Goal: Task Accomplishment & Management: Use online tool/utility

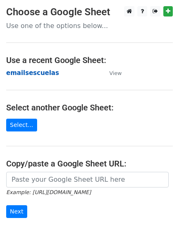
click at [42, 72] on strong "emailsescuelas" at bounding box center [32, 72] width 53 height 7
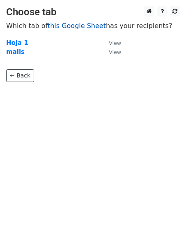
click at [61, 27] on link "this Google Sheet" at bounding box center [77, 26] width 58 height 8
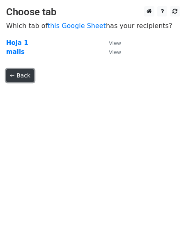
click at [22, 76] on link "← Back" at bounding box center [20, 75] width 28 height 13
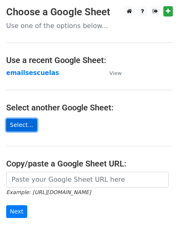
click at [23, 126] on link "Select..." at bounding box center [21, 125] width 31 height 13
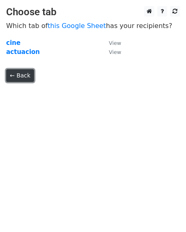
click at [23, 77] on link "← Back" at bounding box center [20, 75] width 28 height 13
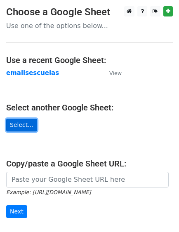
click at [25, 126] on link "Select..." at bounding box center [21, 125] width 31 height 13
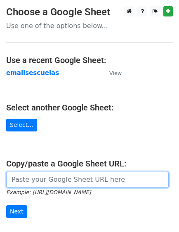
drag, startPoint x: 116, startPoint y: 180, endPoint x: 21, endPoint y: 189, distance: 95.9
click at [21, 189] on form "Example: https://docs.google.com/spreadsheets/d/abc/edit Next" at bounding box center [89, 195] width 166 height 46
paste input "https://docs.google.com/spreadsheets/d/1lEdUIIl9a6-RmWQU1YCcHb2Vi7r-AqYJ12kqiOe…"
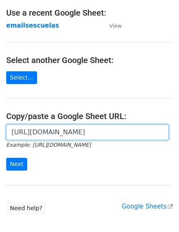
scroll to position [47, 0]
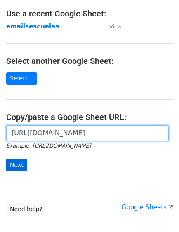
type input "https://docs.google.com/spreadsheets/d/1lEdUIIl9a6-RmWQU1YCcHb2Vi7r-AqYJ12kqiOe…"
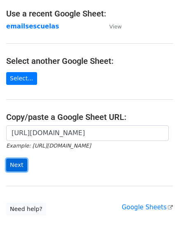
scroll to position [0, 0]
click at [21, 164] on input "Next" at bounding box center [16, 164] width 21 height 13
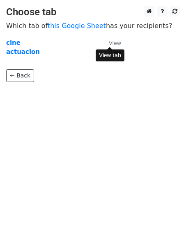
click at [111, 43] on small "View" at bounding box center [115, 43] width 12 height 6
click at [14, 46] on strong "cine" at bounding box center [13, 42] width 14 height 7
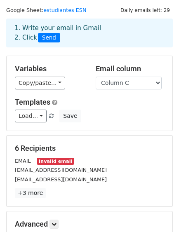
scroll to position [21, 0]
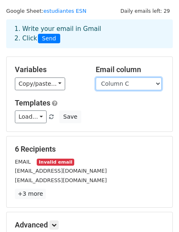
click at [156, 83] on select "Column A Column B Column C" at bounding box center [128, 83] width 66 height 13
click at [155, 83] on select "Column A Column B Column C" at bounding box center [128, 83] width 66 height 13
click at [158, 82] on select "Column A Column B Column C" at bounding box center [128, 83] width 66 height 13
click at [70, 84] on div "Copy/paste... {{Column A}} {{Column B}} {{Column C}}" at bounding box center [49, 83] width 68 height 13
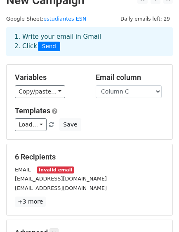
scroll to position [2, 0]
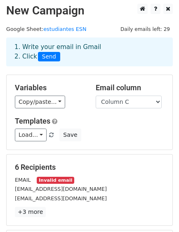
click at [140, 43] on div "1. Write your email in Gmail 2. Click Send" at bounding box center [89, 51] width 162 height 19
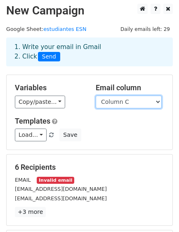
click at [159, 105] on select "Column A Column B Column C" at bounding box center [128, 101] width 66 height 13
click at [95, 95] on select "Column A Column B Column C" at bounding box center [128, 101] width 66 height 13
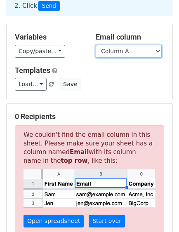
scroll to position [58, 0]
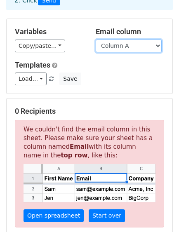
click at [155, 46] on select "Column A Column B Column C" at bounding box center [128, 46] width 66 height 13
click at [95, 40] on select "Column A Column B Column C" at bounding box center [128, 46] width 66 height 13
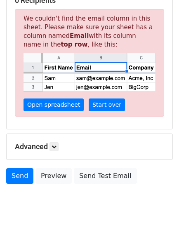
scroll to position [170, 0]
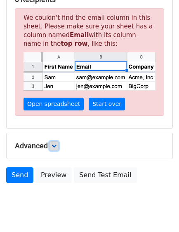
click at [55, 146] on icon at bounding box center [53, 145] width 5 height 5
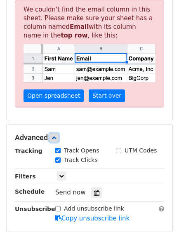
scroll to position [272, 0]
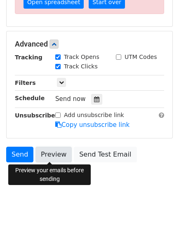
click at [59, 156] on link "Preview" at bounding box center [53, 154] width 36 height 16
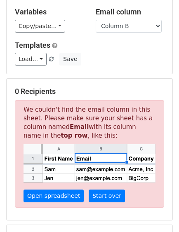
scroll to position [0, 0]
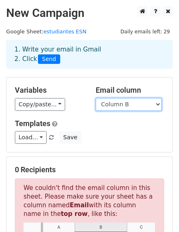
click at [156, 105] on select "Column A Column B Column C" at bounding box center [128, 104] width 66 height 13
select select "Column A"
click at [95, 98] on select "Column A Column B Column C" at bounding box center [128, 104] width 66 height 13
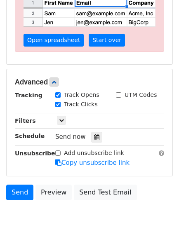
scroll to position [236, 0]
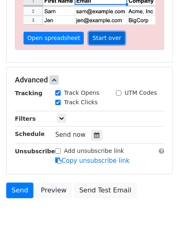
click at [94, 42] on link "Start over" at bounding box center [106, 38] width 36 height 13
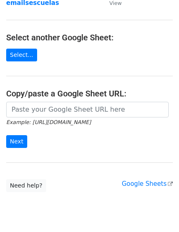
scroll to position [72, 0]
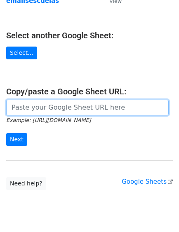
click at [36, 106] on input "url" at bounding box center [87, 108] width 162 height 16
paste input "[URL][DOMAIN_NAME]"
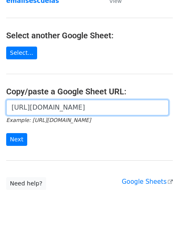
scroll to position [0, 177]
type input "[URL][DOMAIN_NAME]"
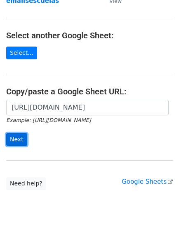
click at [16, 137] on input "Next" at bounding box center [16, 139] width 21 height 13
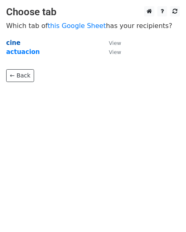
click at [10, 45] on strong "cine" at bounding box center [13, 42] width 14 height 7
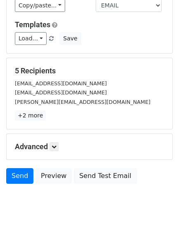
scroll to position [121, 0]
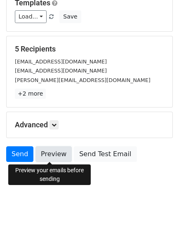
click at [55, 152] on link "Preview" at bounding box center [53, 154] width 36 height 16
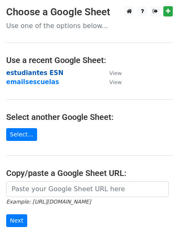
click at [35, 75] on strong "estudiantes ESN" at bounding box center [34, 72] width 57 height 7
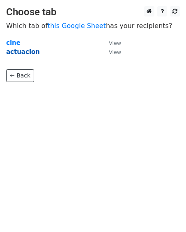
click at [25, 51] on strong "actuacion" at bounding box center [23, 51] width 34 height 7
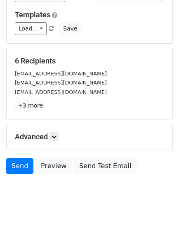
scroll to position [109, 0]
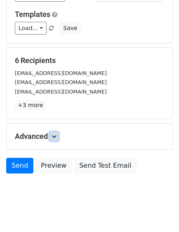
click at [55, 139] on link at bounding box center [53, 136] width 9 height 9
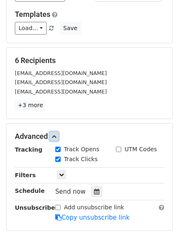
click at [55, 137] on icon at bounding box center [53, 136] width 5 height 5
